Goal: Information Seeking & Learning: Understand process/instructions

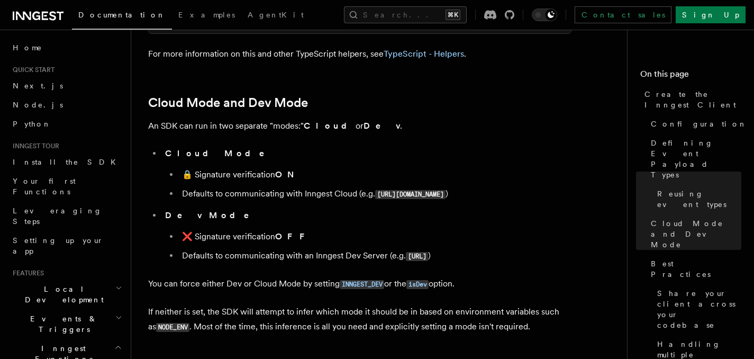
scroll to position [1766, 0]
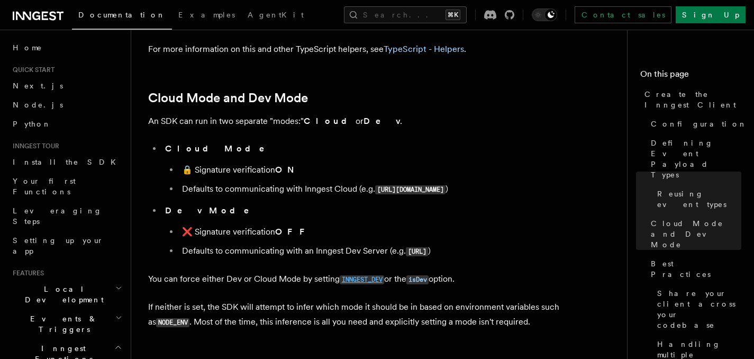
click at [358, 275] on code "INNGEST_DEV" at bounding box center [362, 279] width 44 height 9
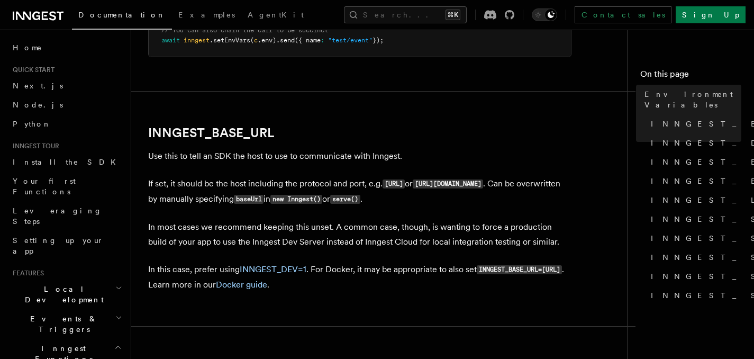
scroll to position [468, 0]
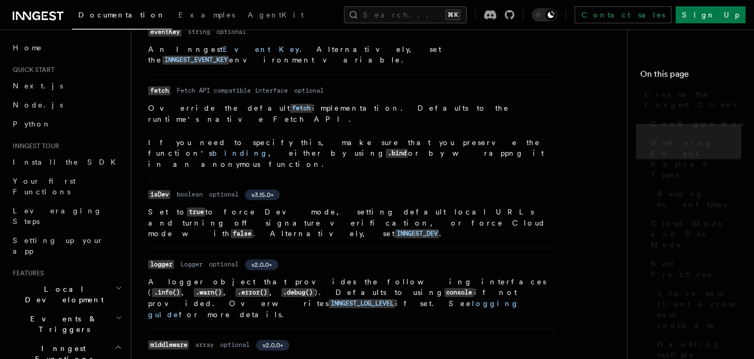
scroll to position [1725, 0]
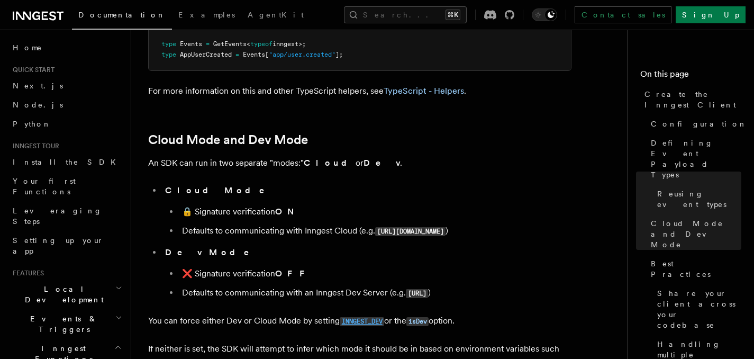
click at [362, 317] on code "INNGEST_DEV" at bounding box center [362, 321] width 44 height 9
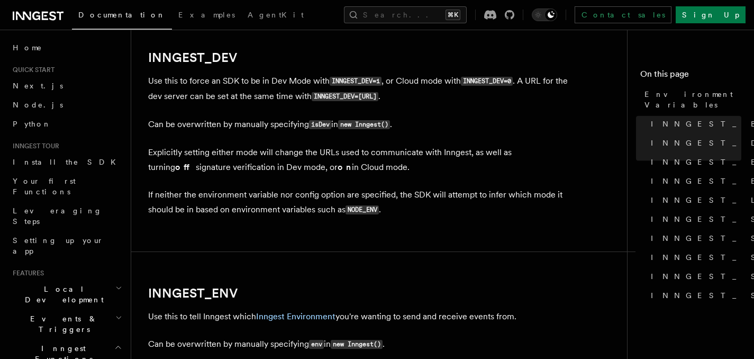
scroll to position [793, 0]
drag, startPoint x: 334, startPoint y: 83, endPoint x: 383, endPoint y: 83, distance: 49.2
click at [381, 83] on code "INNGEST_DEV=1" at bounding box center [355, 81] width 52 height 9
copy code "INNGEST_DEV=1"
